Goal: Check status: Check status

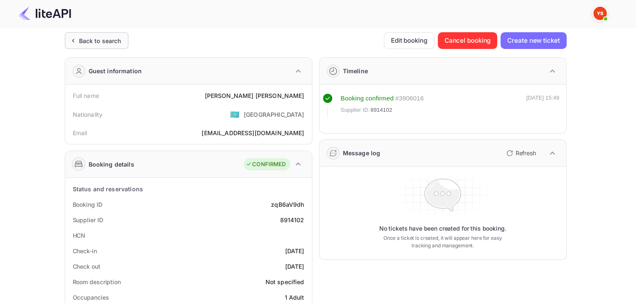
click at [81, 47] on div "Back to search" at bounding box center [97, 40] width 64 height 17
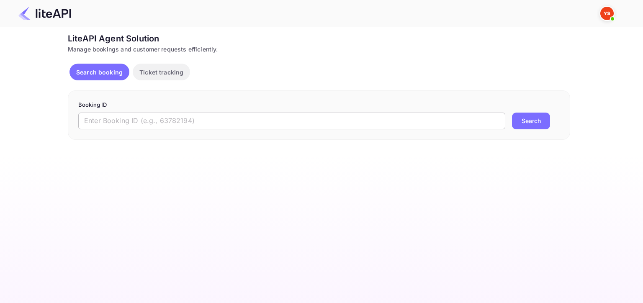
click at [308, 113] on input "text" at bounding box center [291, 121] width 427 height 17
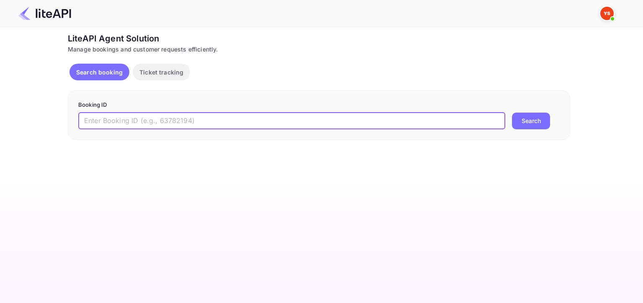
paste input "YA-8578-9652-6547"
type input "YA-8578-9652-6547"
drag, startPoint x: 205, startPoint y: 124, endPoint x: 66, endPoint y: 129, distance: 138.6
click at [66, 129] on div "Ticket Affiliate URL [URL][DOMAIN_NAME] Business partner name Nuitee Travel Cus…" at bounding box center [319, 86] width 618 height 108
click at [204, 126] on input "text" at bounding box center [291, 121] width 427 height 17
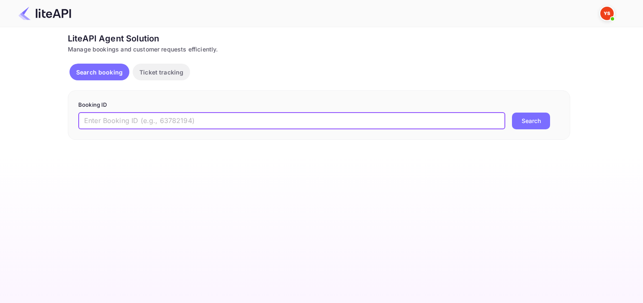
paste input "7236877"
type input "7236877"
click at [534, 117] on button "Search" at bounding box center [531, 121] width 38 height 17
